Goal: Find specific page/section: Find specific page/section

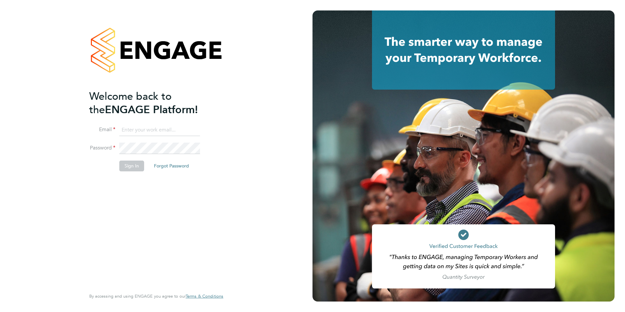
type input "[PERSON_NAME][EMAIL_ADDRESS][PERSON_NAME][DOMAIN_NAME]"
click at [134, 170] on button "Sign In" at bounding box center [131, 166] width 25 height 10
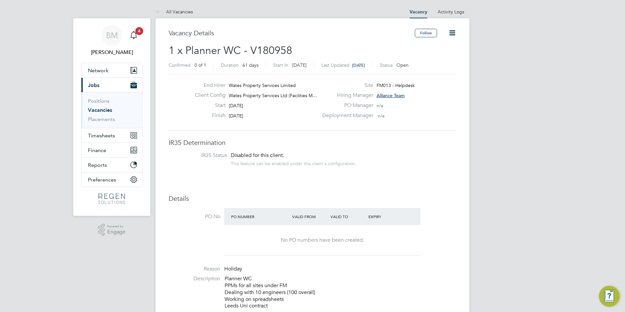
scroll to position [164, 0]
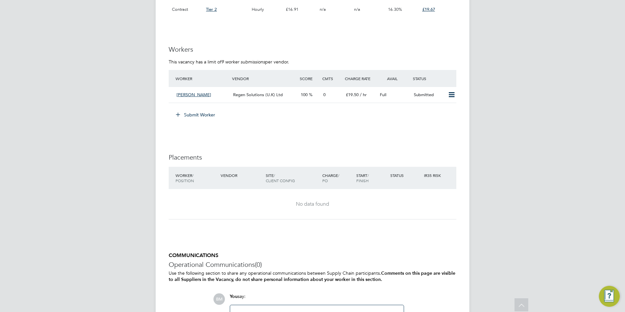
scroll to position [425, 0]
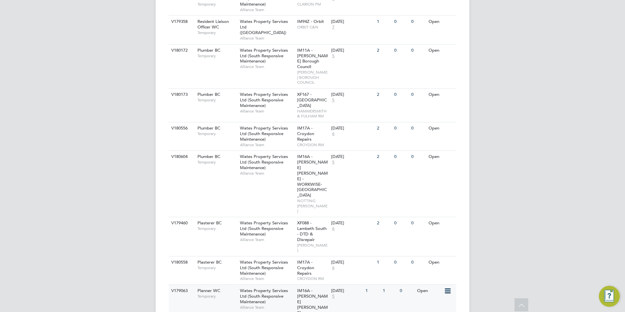
scroll to position [131, 0]
